Goal: Task Accomplishment & Management: Complete application form

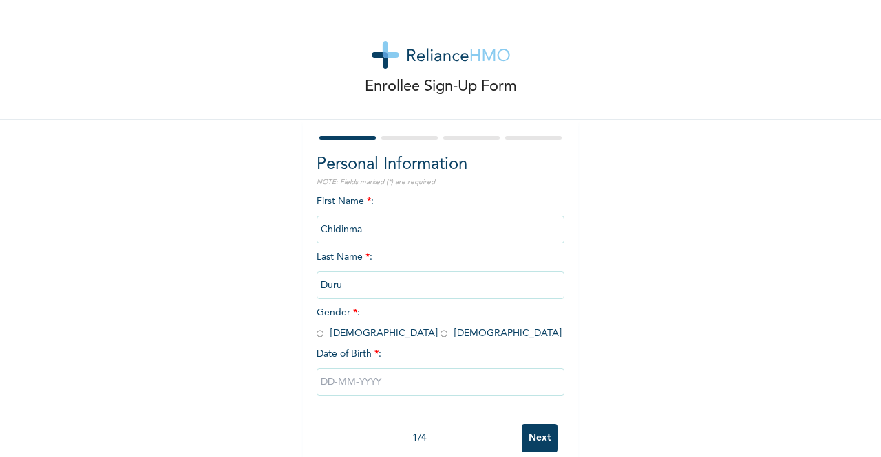
click at [440, 336] on input "radio" at bounding box center [443, 333] width 7 height 13
radio input "true"
click at [340, 389] on input "text" at bounding box center [440, 383] width 248 height 28
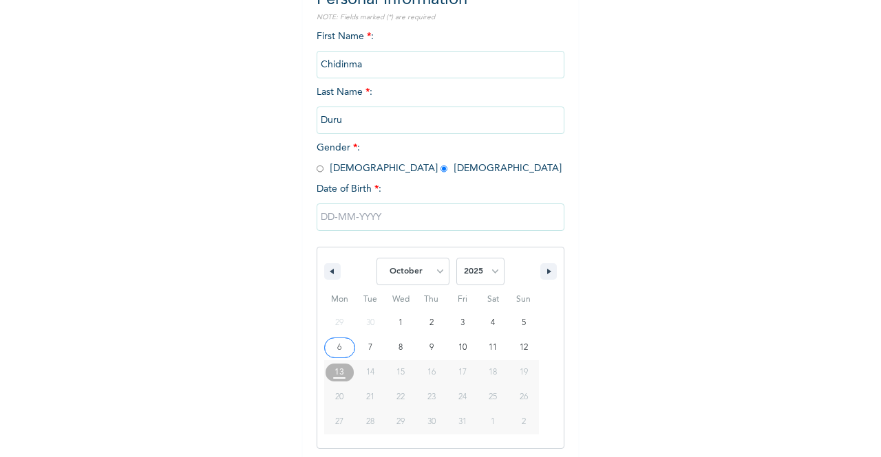
scroll to position [169, 0]
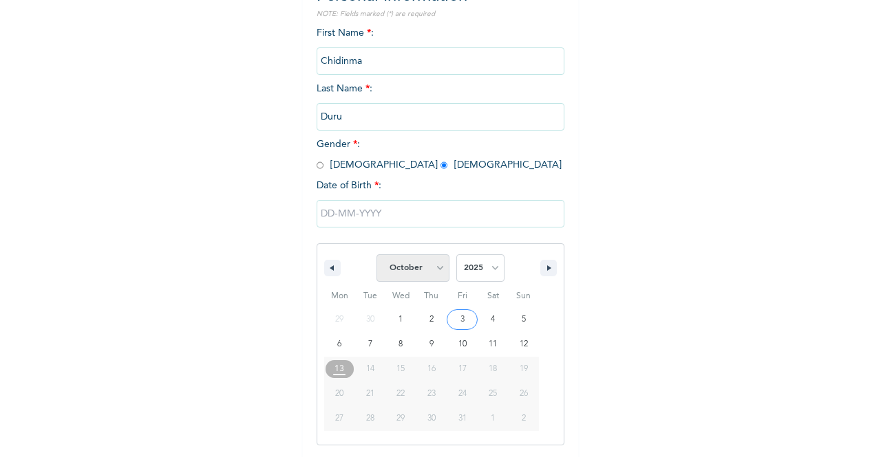
click at [435, 273] on select "January February March April May June July August September October November De…" at bounding box center [412, 269] width 73 height 28
select select "4"
click at [376, 256] on select "January February March April May June July August September October November De…" at bounding box center [412, 269] width 73 height 28
click at [488, 276] on select "2025 2024 2023 2022 2021 2020 2019 2018 2017 2016 2015 2014 2013 2012 2011 2010…" at bounding box center [480, 269] width 48 height 28
select select "1990"
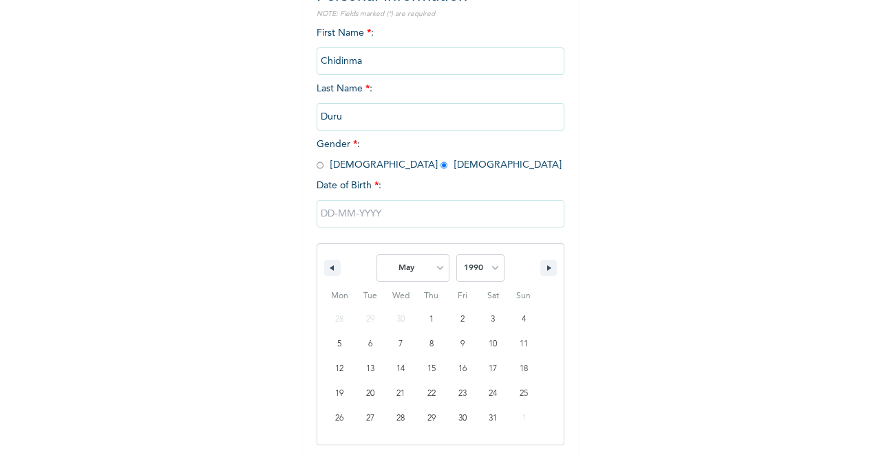
click at [456, 256] on select "2025 2024 2023 2022 2021 2020 2019 2018 2017 2016 2015 2014 2013 2012 2011 2010…" at bounding box center [480, 269] width 48 height 28
type input "[DATE]"
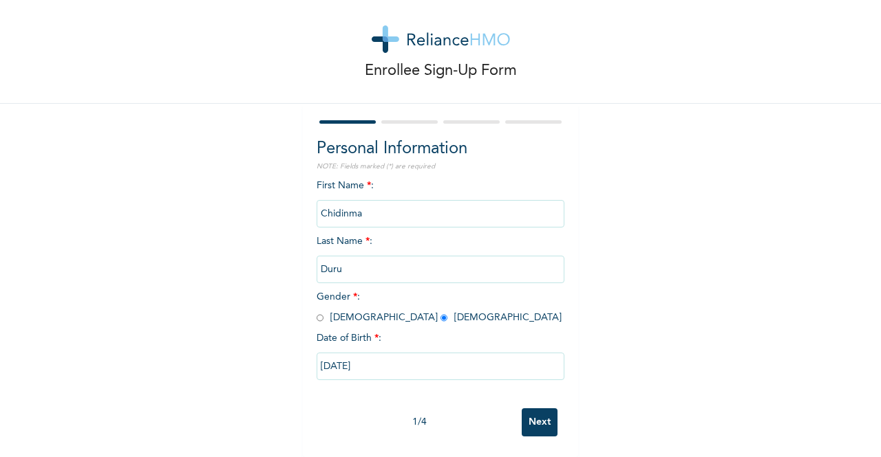
click at [528, 416] on input "Next" at bounding box center [539, 423] width 36 height 28
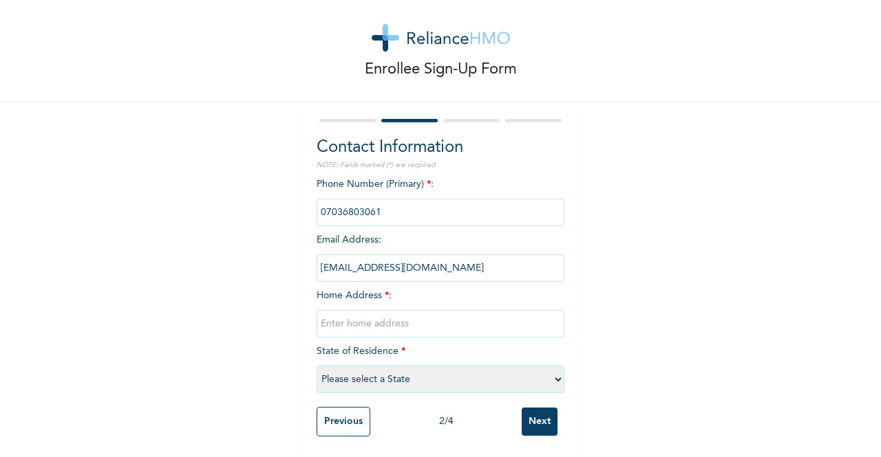
click at [469, 256] on input "[EMAIL_ADDRESS][DOMAIN_NAME]" at bounding box center [440, 269] width 248 height 28
click at [469, 266] on input "[EMAIL_ADDRESS][DOMAIN_NAME]" at bounding box center [440, 269] width 248 height 28
drag, startPoint x: 464, startPoint y: 259, endPoint x: 347, endPoint y: 248, distance: 116.8
click at [347, 255] on input "[EMAIL_ADDRESS][DOMAIN_NAME]" at bounding box center [440, 269] width 248 height 28
click at [378, 261] on input "[EMAIL_ADDRESS][DOMAIN_NAME]" at bounding box center [440, 269] width 248 height 28
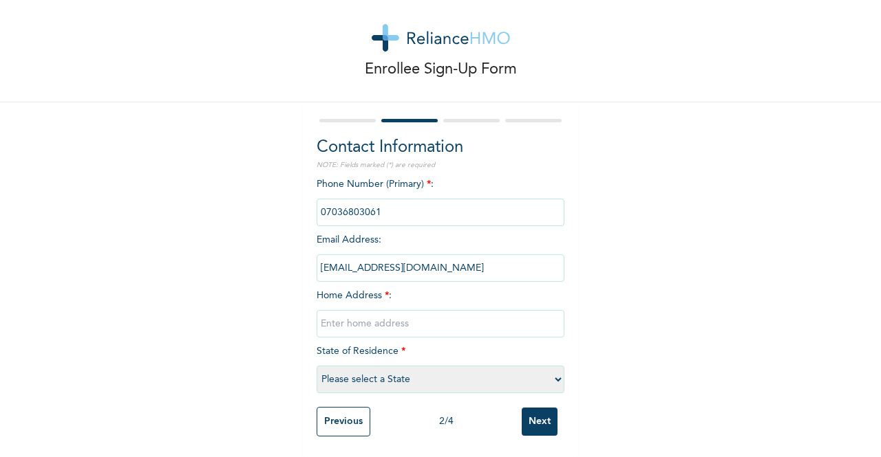
click at [378, 261] on input "[EMAIL_ADDRESS][DOMAIN_NAME]" at bounding box center [440, 269] width 248 height 28
click at [365, 315] on input "text" at bounding box center [440, 324] width 248 height 28
type input "Egbeda"
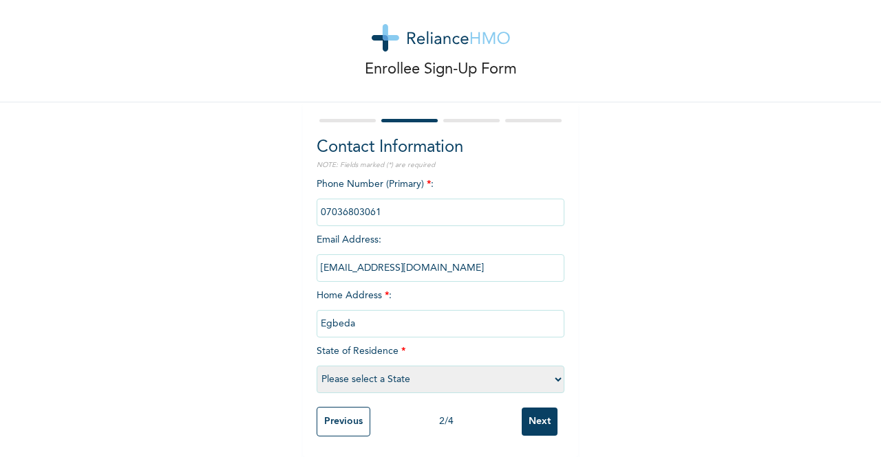
click at [388, 368] on select "Please select a State [PERSON_NAME] (FCT) [PERSON_NAME] Ibom [GEOGRAPHIC_DATA] …" at bounding box center [440, 380] width 248 height 28
select select "25"
click at [316, 366] on select "Please select a State [PERSON_NAME] (FCT) [PERSON_NAME] Ibom [GEOGRAPHIC_DATA] …" at bounding box center [440, 380] width 248 height 28
click at [531, 411] on input "Next" at bounding box center [539, 422] width 36 height 28
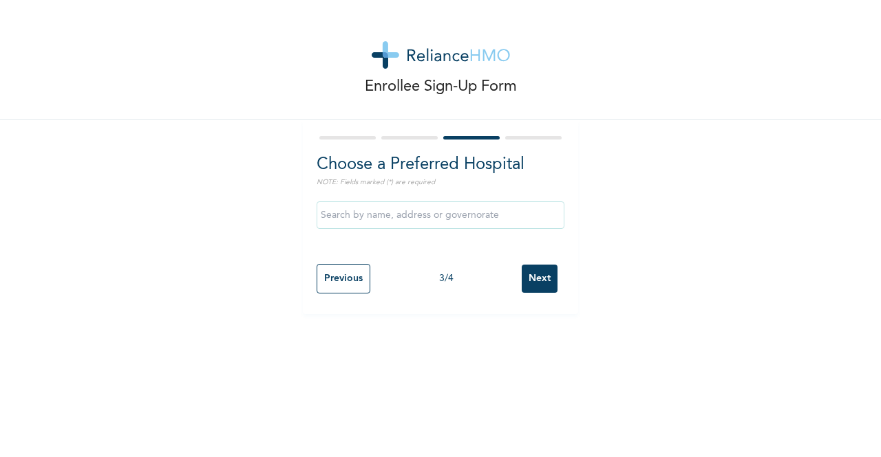
scroll to position [0, 0]
click at [472, 216] on input "text" at bounding box center [440, 216] width 248 height 28
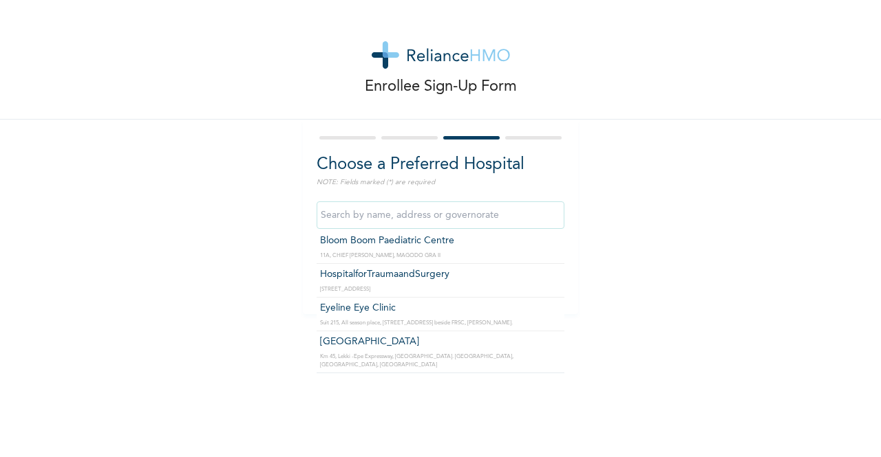
scroll to position [16756, 0]
click at [429, 211] on input "text" at bounding box center [440, 216] width 248 height 28
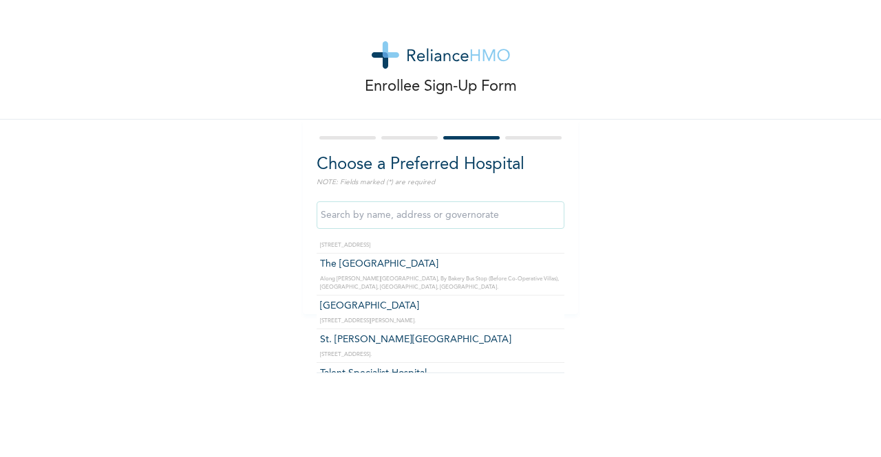
scroll to position [0, 0]
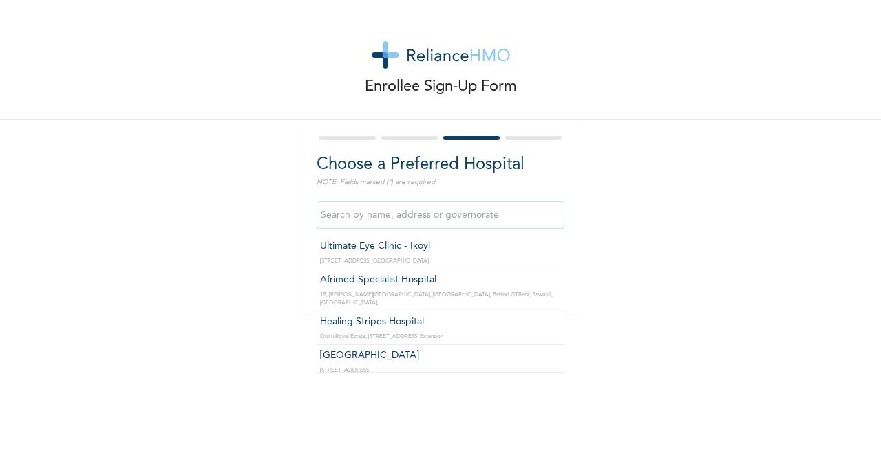
type input "c"
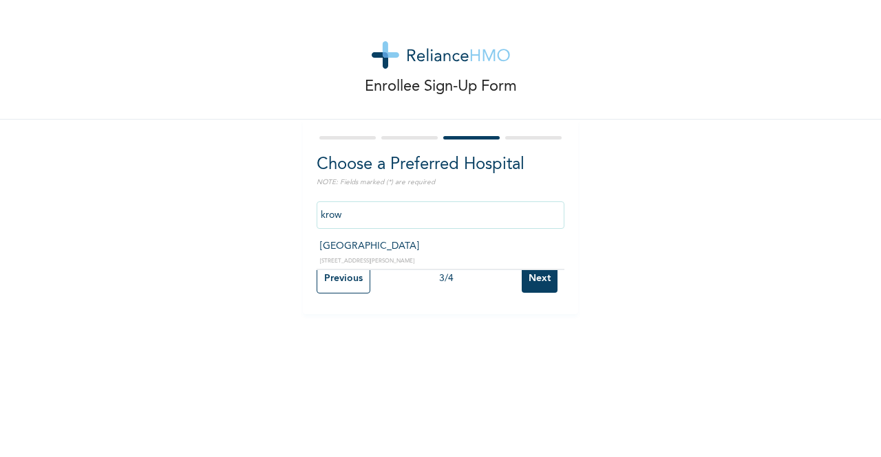
type input "[GEOGRAPHIC_DATA]"
click at [533, 283] on input "Next" at bounding box center [539, 279] width 36 height 28
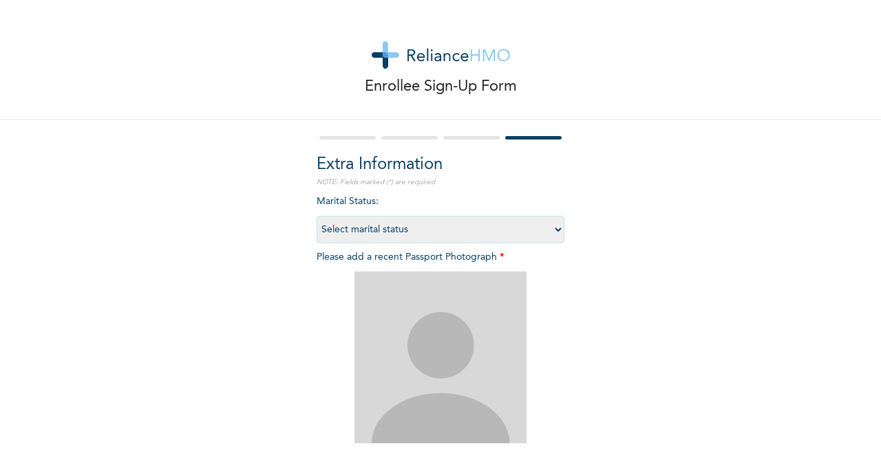
click at [550, 230] on select "Select marital status [DEMOGRAPHIC_DATA] Married [DEMOGRAPHIC_DATA] Widow/[DEMO…" at bounding box center [440, 230] width 248 height 28
select select "1"
click at [316, 216] on select "Select marital status [DEMOGRAPHIC_DATA] Married [DEMOGRAPHIC_DATA] Widow/[DEMO…" at bounding box center [440, 230] width 248 height 28
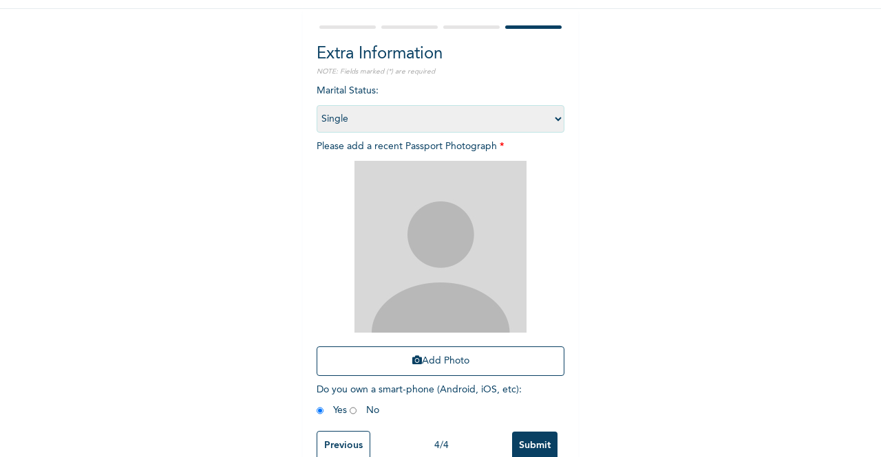
scroll to position [146, 0]
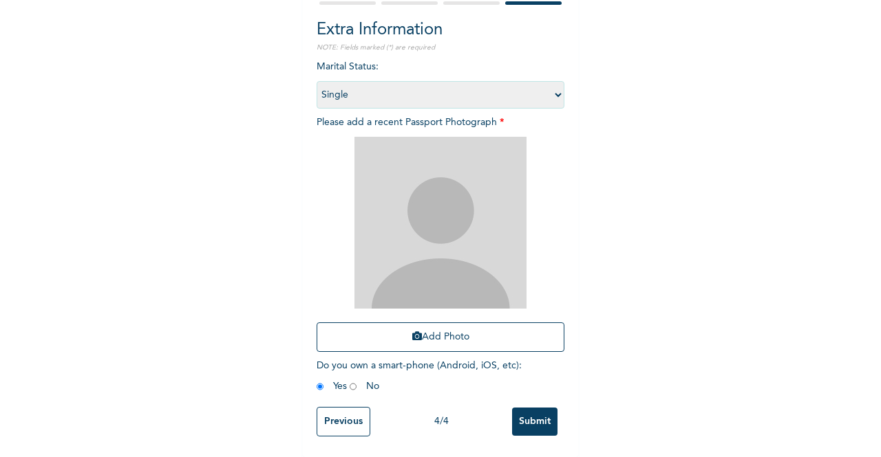
click at [337, 411] on input "Previous" at bounding box center [343, 422] width 54 height 30
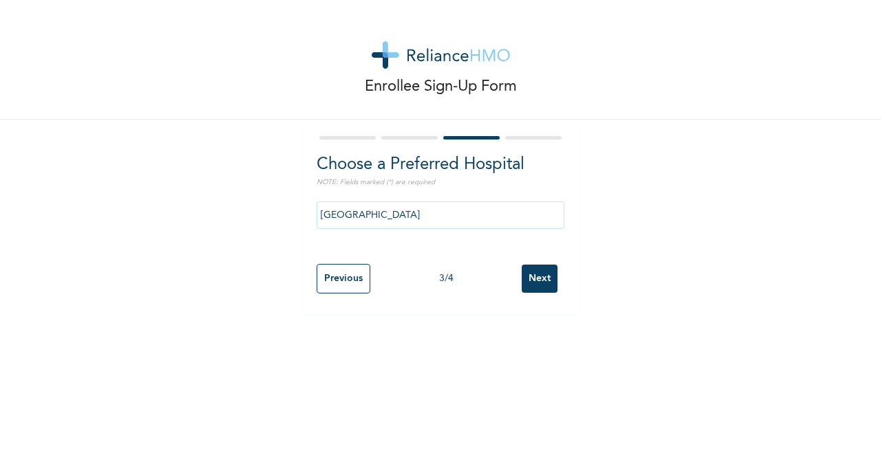
scroll to position [0, 0]
click at [477, 211] on input "[GEOGRAPHIC_DATA]" at bounding box center [440, 216] width 248 height 28
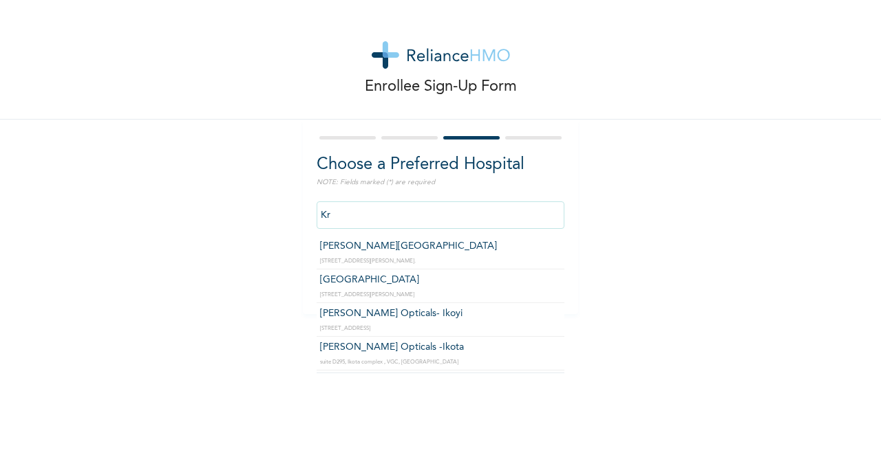
type input "K"
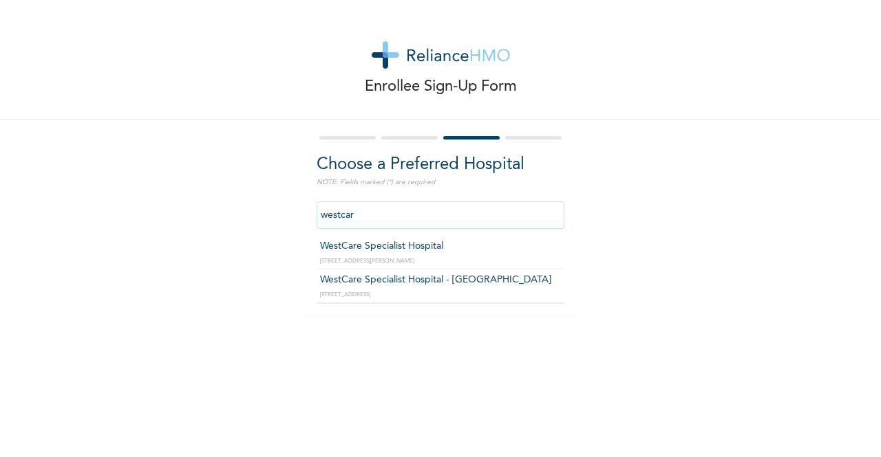
type input "WestCare Specialist Hospital"
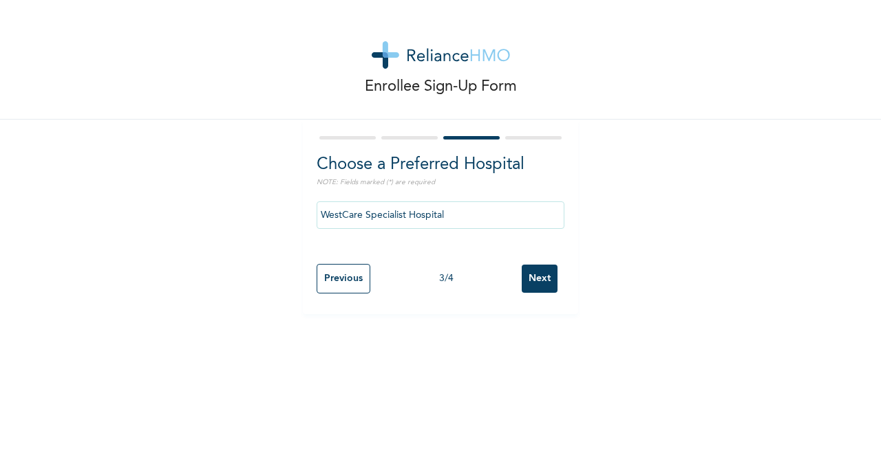
click at [539, 280] on input "Next" at bounding box center [539, 279] width 36 height 28
select select "1"
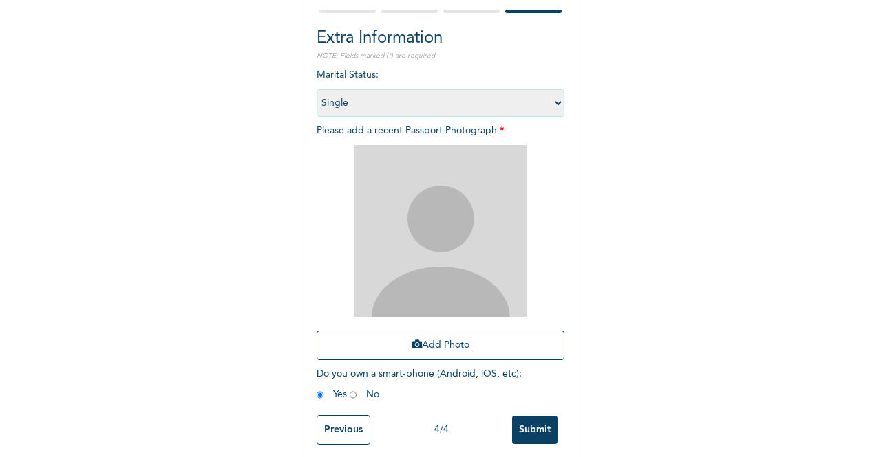
scroll to position [146, 0]
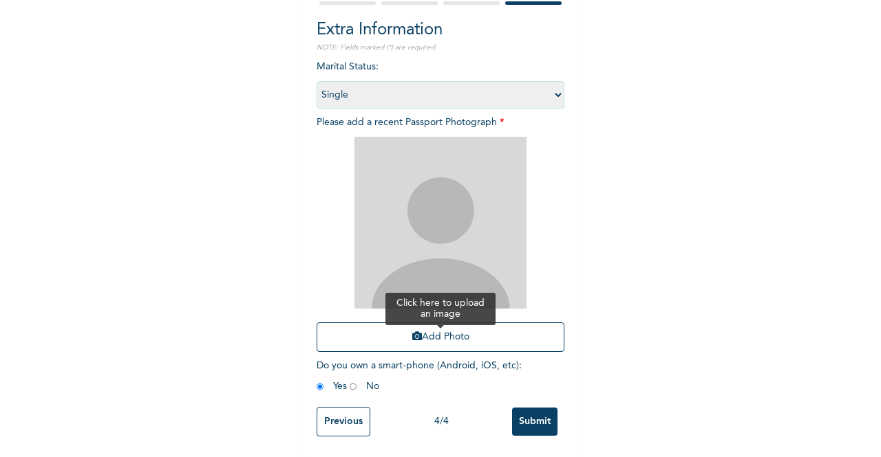
click at [439, 329] on button "Add Photo" at bounding box center [440, 338] width 248 height 30
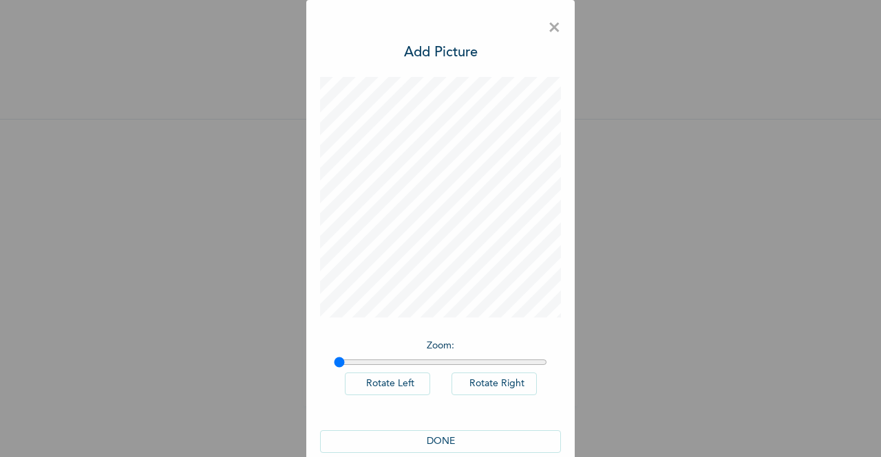
click at [548, 35] on span "×" at bounding box center [554, 28] width 13 height 29
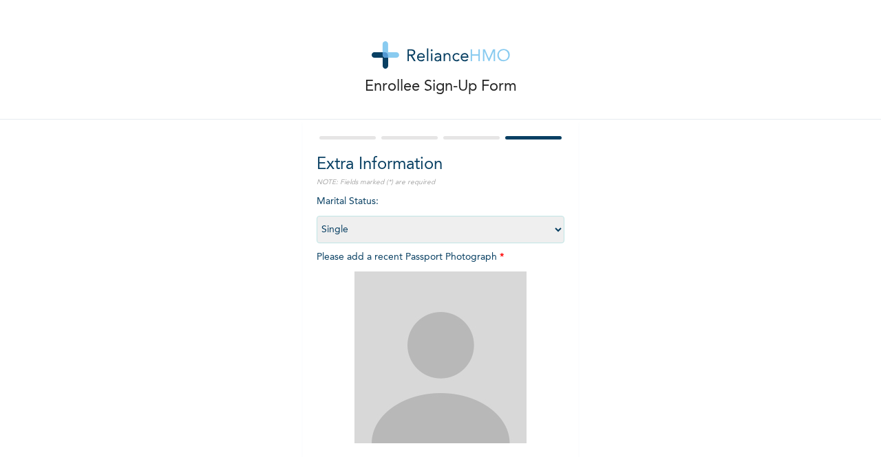
scroll to position [146, 0]
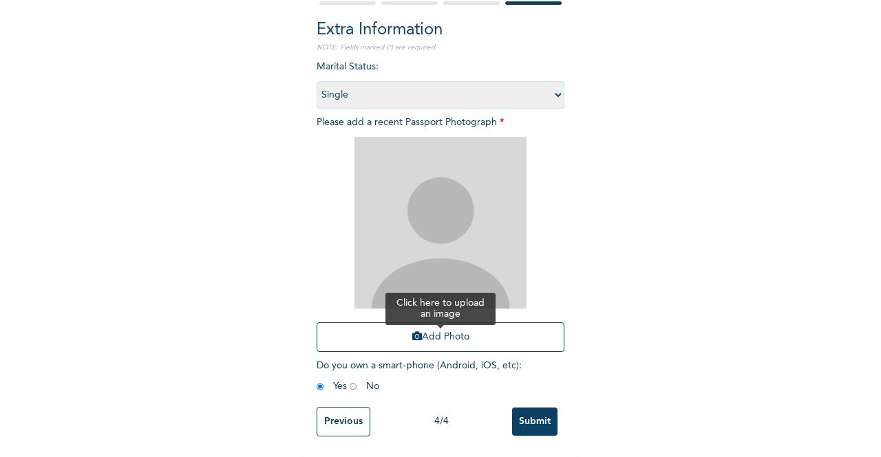
click at [449, 332] on button "Add Photo" at bounding box center [440, 338] width 248 height 30
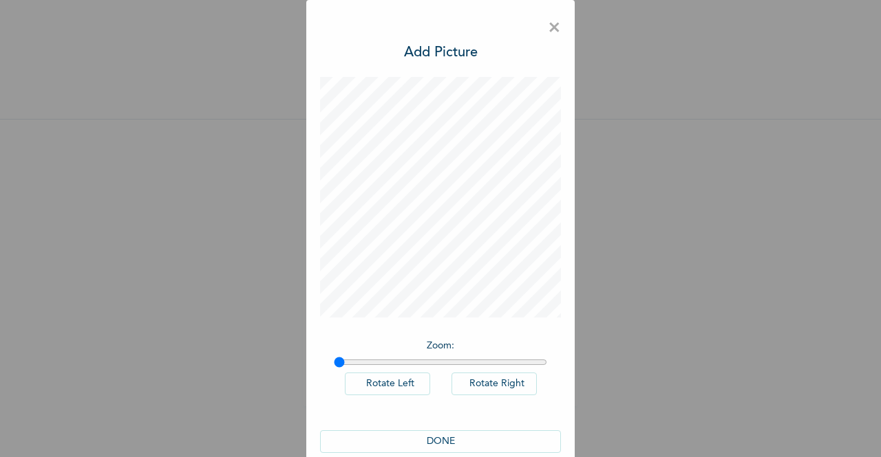
scroll to position [22, 0]
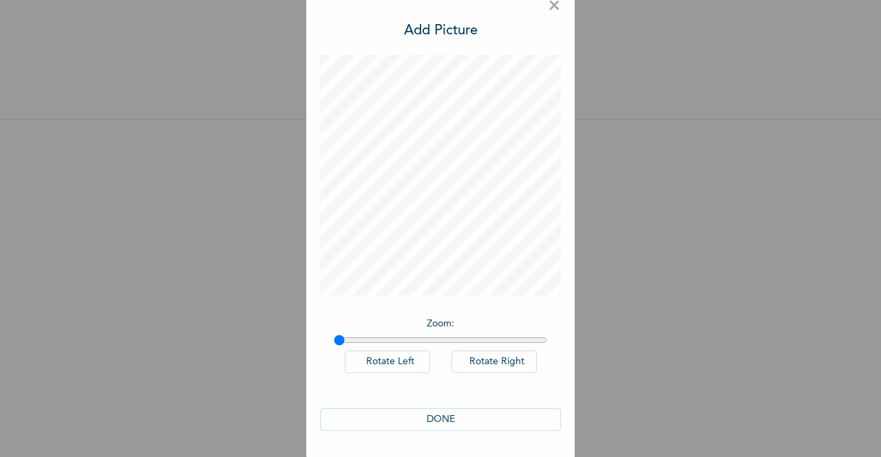
click at [436, 422] on button "DONE" at bounding box center [440, 420] width 241 height 23
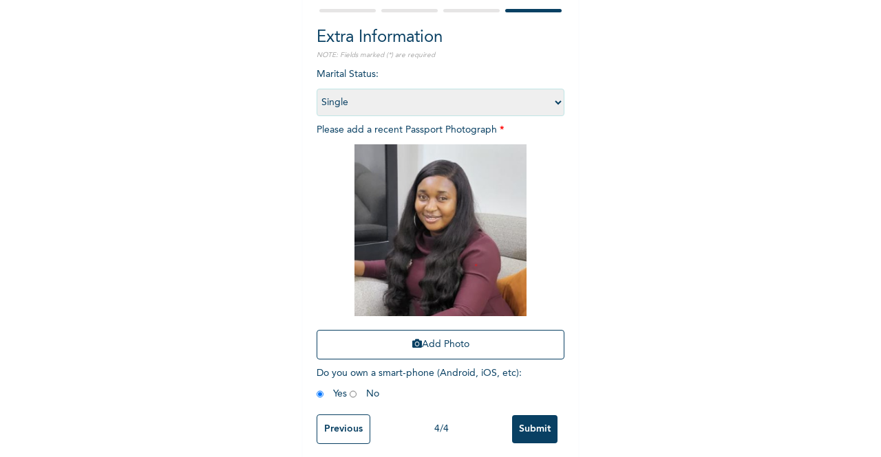
scroll to position [146, 0]
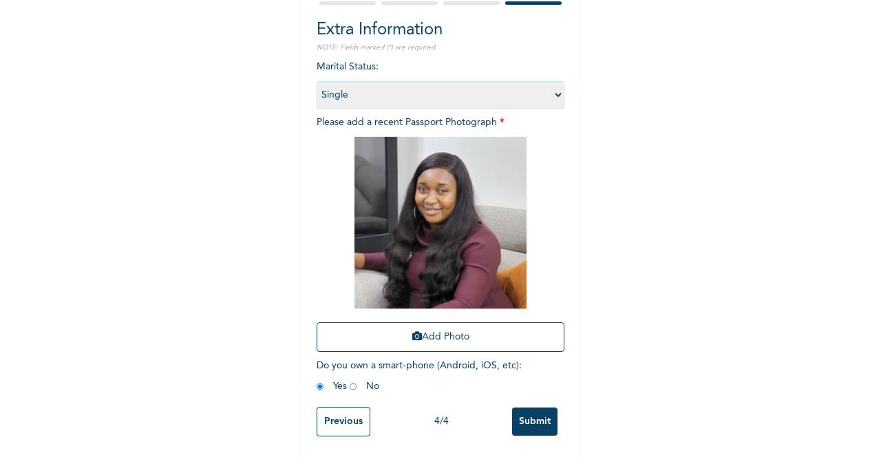
click at [522, 412] on input "Submit" at bounding box center [534, 422] width 45 height 28
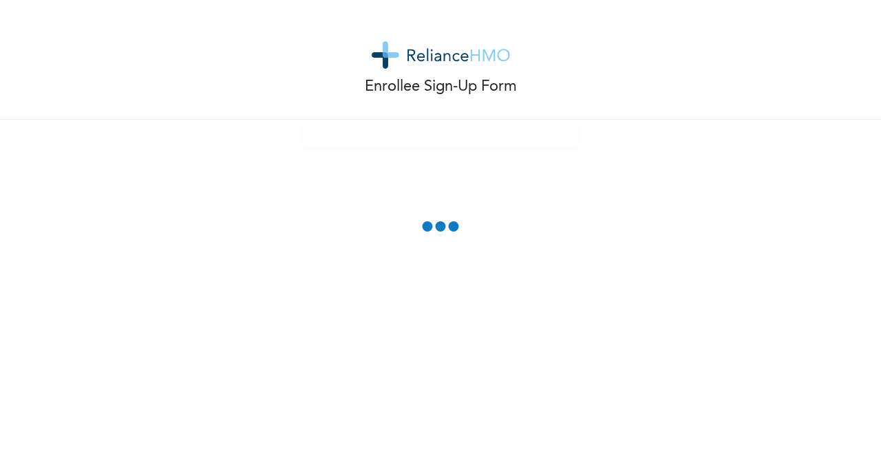
scroll to position [0, 0]
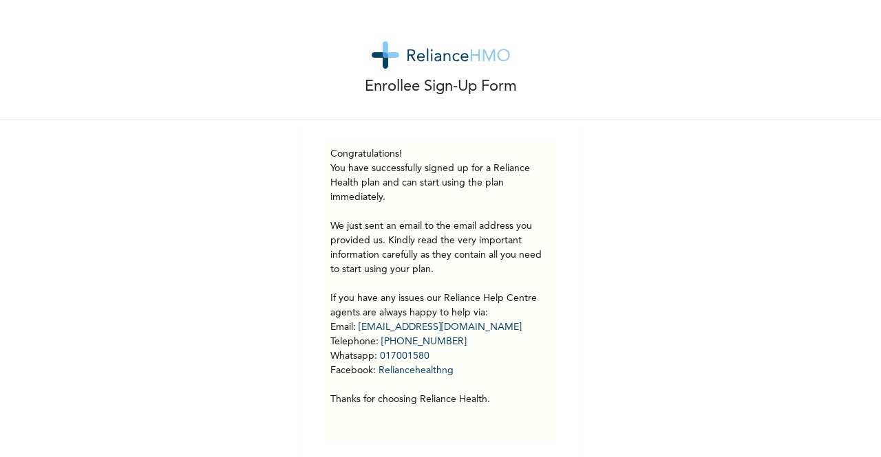
drag, startPoint x: 870, startPoint y: 243, endPoint x: 880, endPoint y: 303, distance: 60.7
click at [880, 303] on div "Enrollee Sign-Up Form Congratulations! You have successfully signed up for a Re…" at bounding box center [440, 228] width 881 height 457
